Goal: Information Seeking & Learning: Learn about a topic

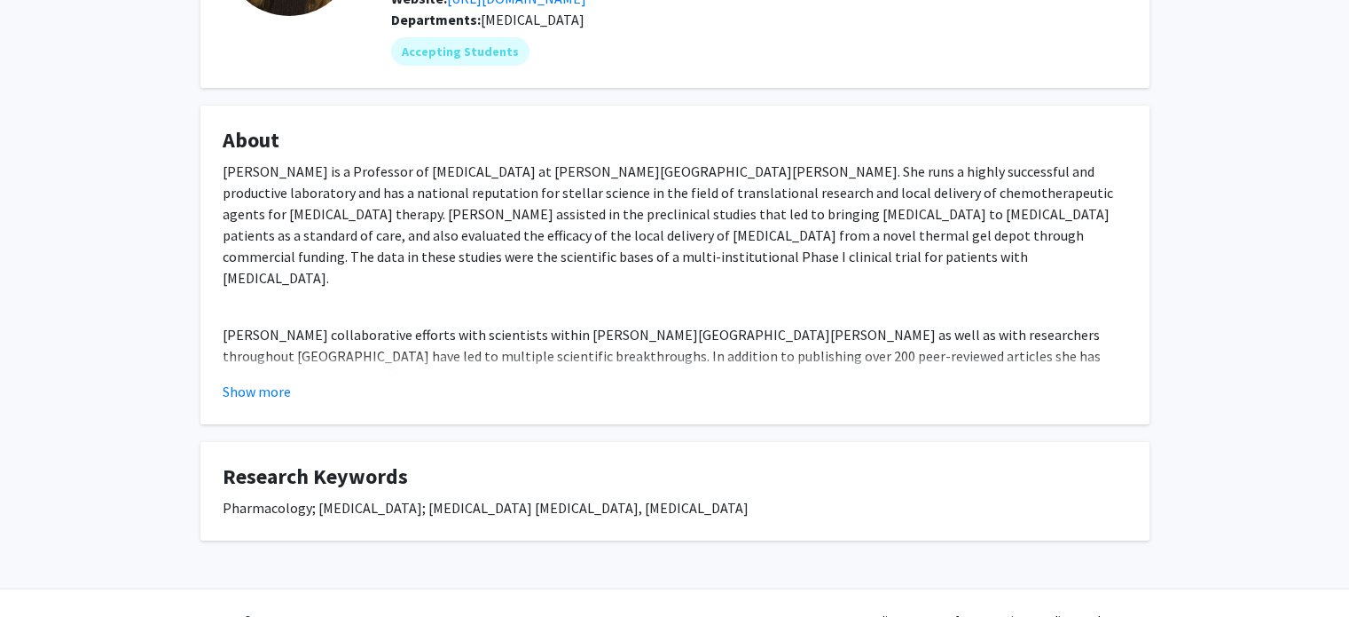
scroll to position [208, 0]
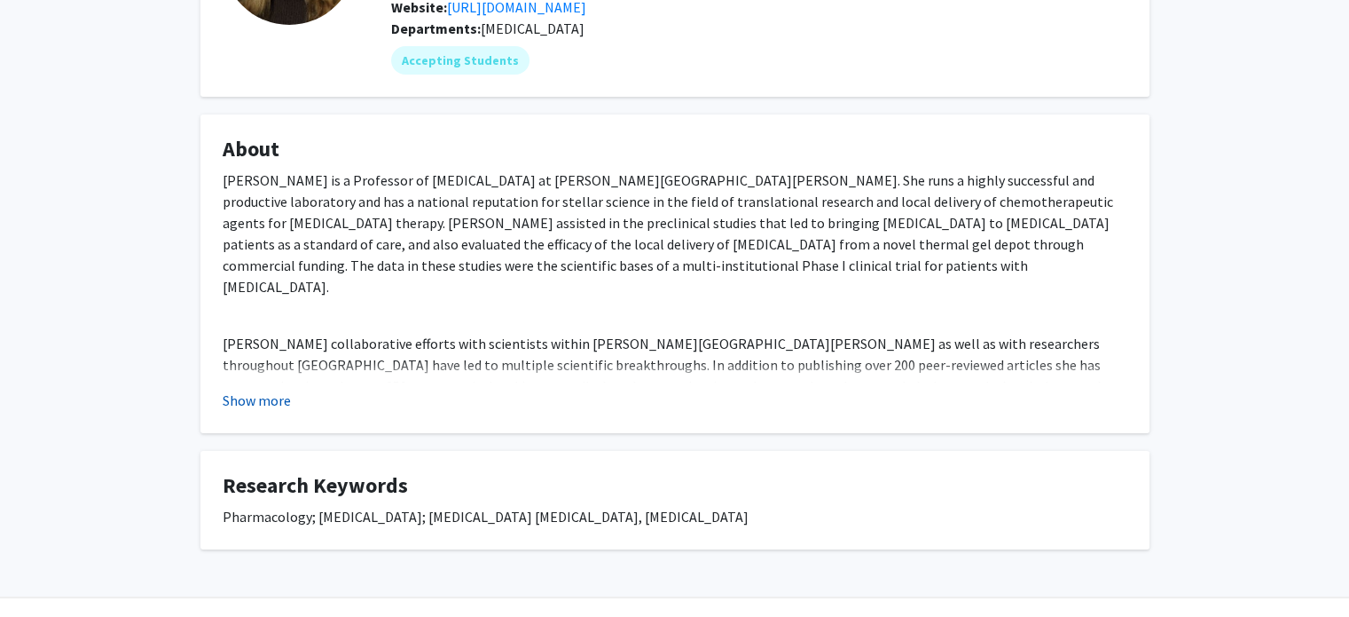
click at [287, 411] on button "Show more" at bounding box center [257, 399] width 68 height 21
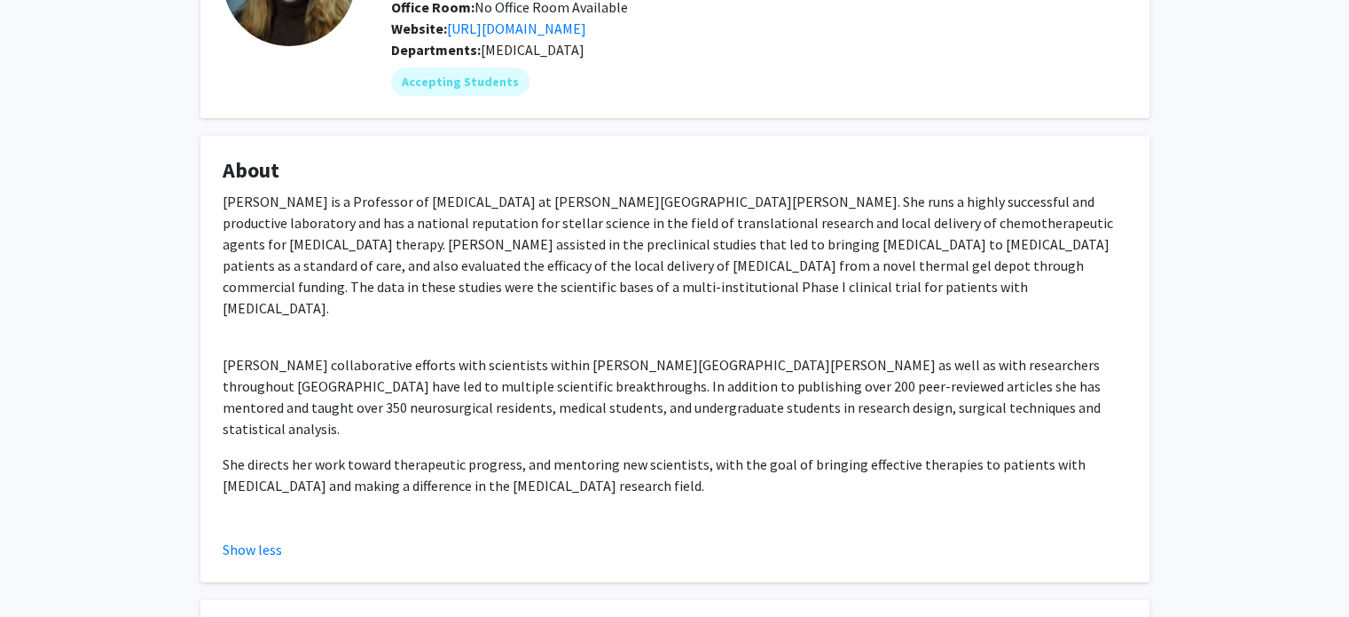
scroll to position [71, 0]
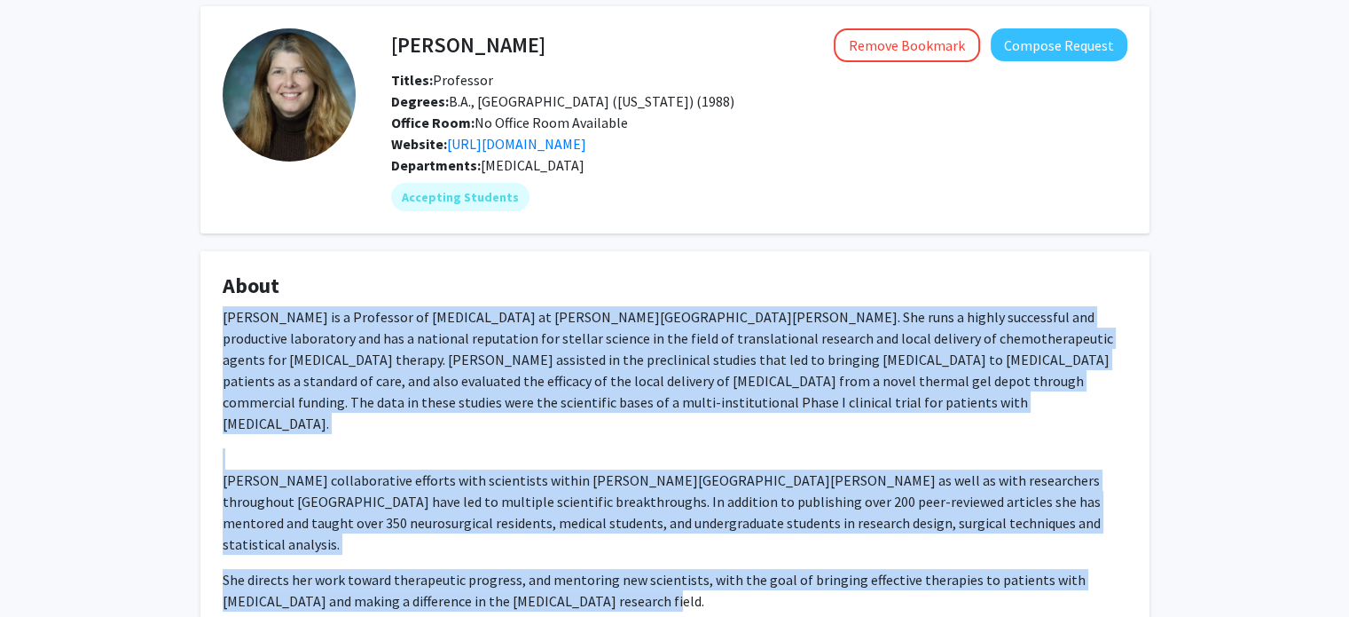
drag, startPoint x: 223, startPoint y: 336, endPoint x: 743, endPoint y: 587, distance: 578.1
click at [743, 587] on div "Betty Tyler is a Professor of Neurosurgery at Johns Hopkins University. She run…" at bounding box center [675, 476] width 905 height 341
copy div "Betty Tyler is a Professor of Neurosurgery at Johns Hopkins University. She run…"
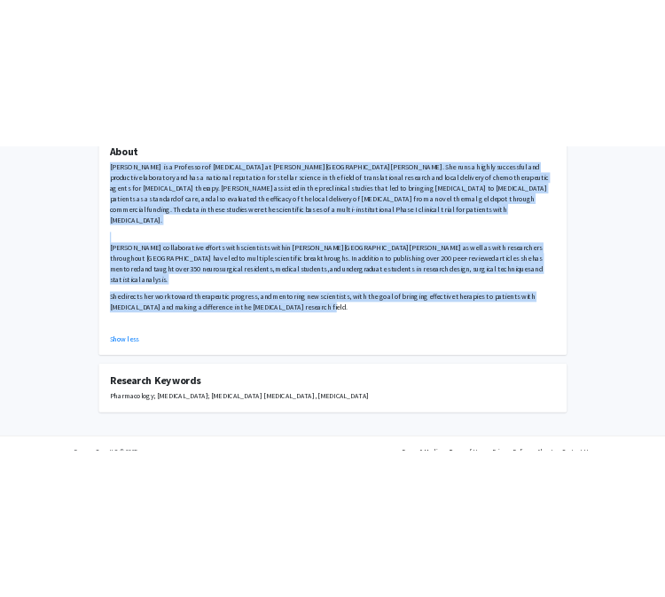
scroll to position [348, 0]
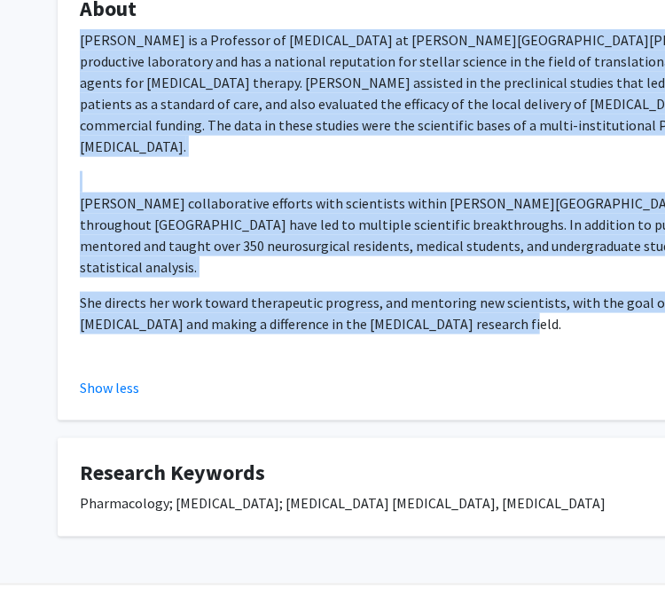
click at [425, 233] on p "Ms. Tyler’s collaborative efforts with scientists within Johns Hopkins as well …" at bounding box center [532, 235] width 905 height 85
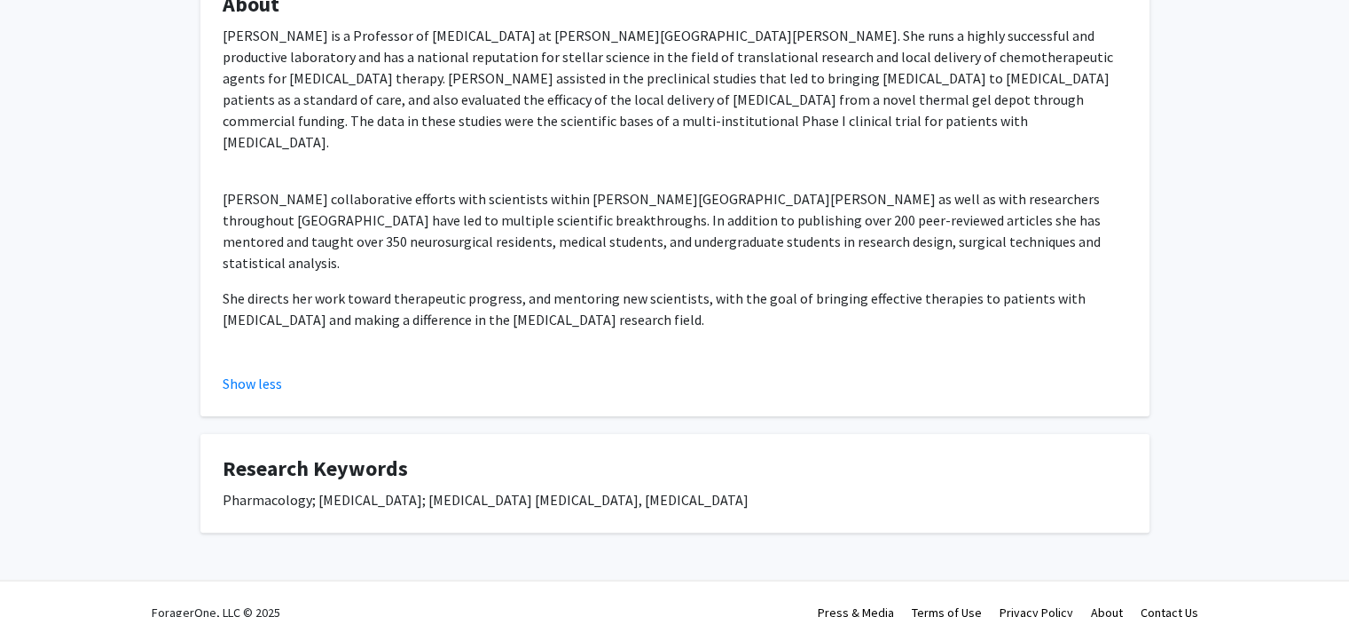
scroll to position [0, 0]
